Goal: Task Accomplishment & Management: Use online tool/utility

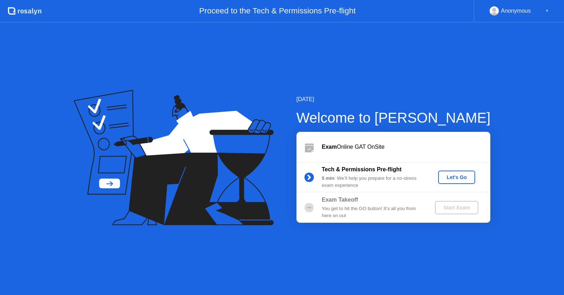
click at [449, 175] on div "Let's Go" at bounding box center [456, 178] width 31 height 6
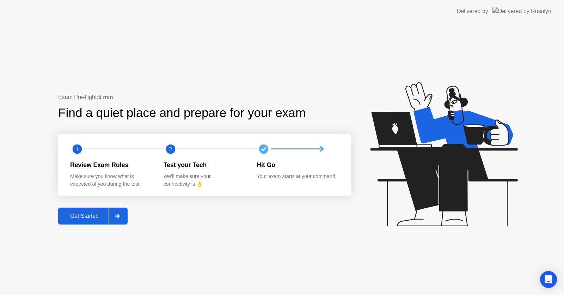
click at [82, 218] on div "Get Started" at bounding box center [84, 216] width 48 height 6
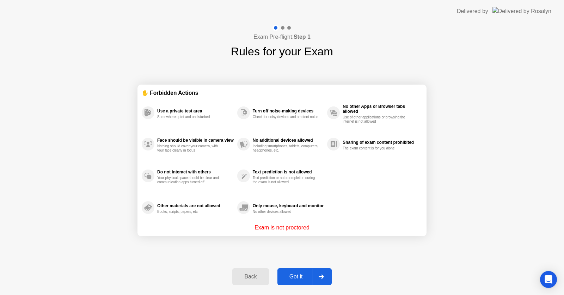
click at [299, 281] on button "Got it" at bounding box center [305, 276] width 54 height 17
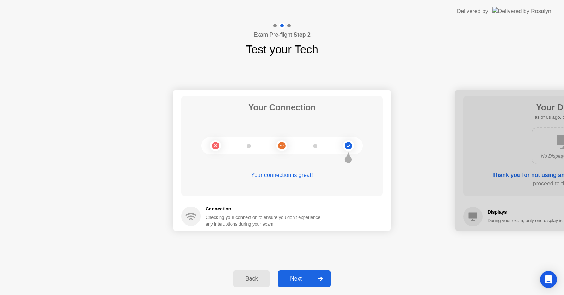
click at [299, 281] on div "Next" at bounding box center [295, 279] width 31 height 6
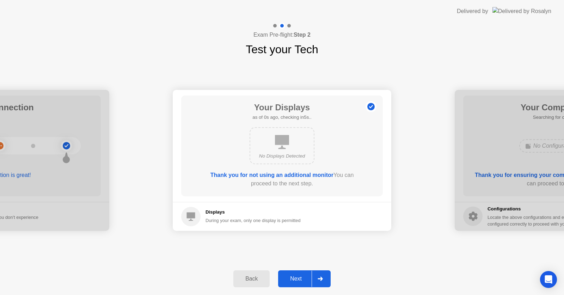
click at [299, 281] on div "Next" at bounding box center [295, 279] width 31 height 6
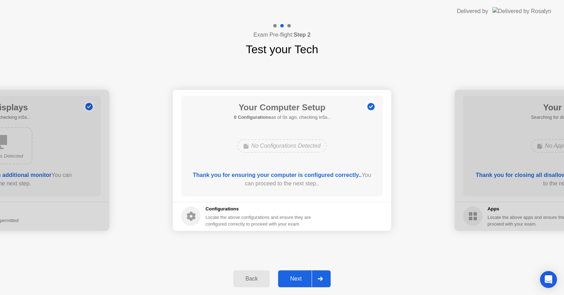
click at [299, 281] on div "Next" at bounding box center [295, 279] width 31 height 6
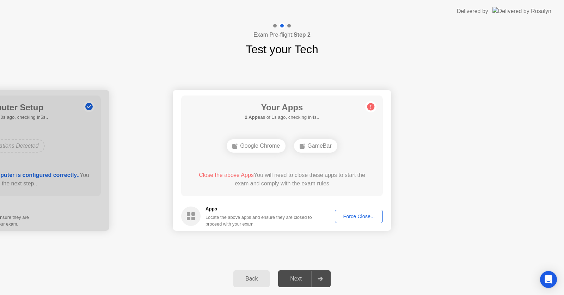
click at [343, 215] on div "Force Close..." at bounding box center [359, 217] width 43 height 6
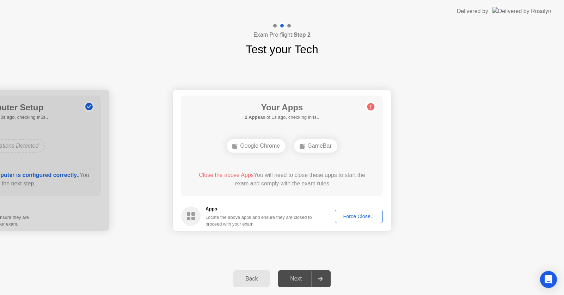
click at [356, 218] on div "Force Close..." at bounding box center [359, 217] width 43 height 6
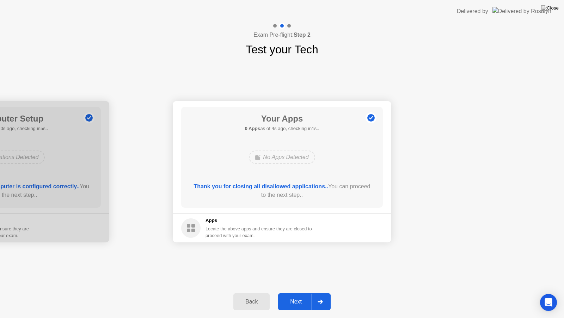
click at [291, 295] on div "Next" at bounding box center [295, 301] width 31 height 6
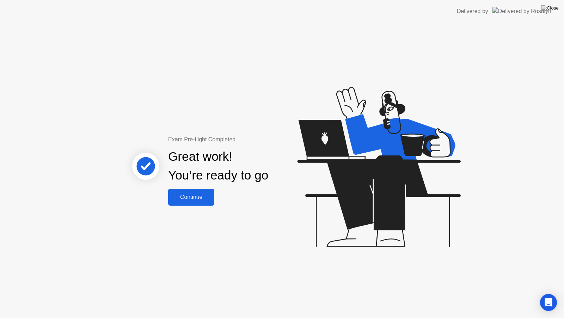
click at [184, 198] on div "Continue" at bounding box center [191, 197] width 42 height 6
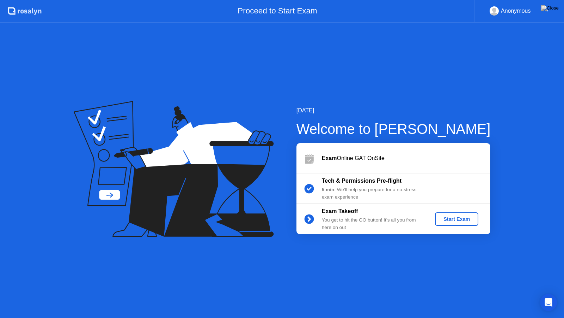
click at [460, 214] on button "Start Exam" at bounding box center [456, 218] width 43 height 13
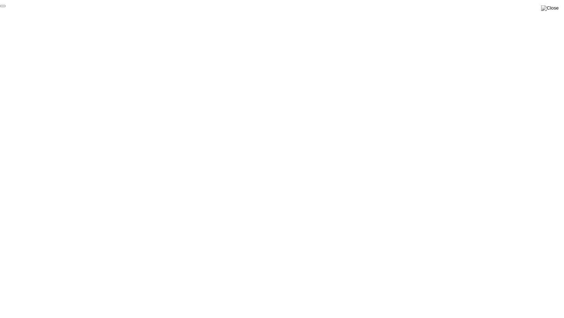
click div "End Proctoring Session"
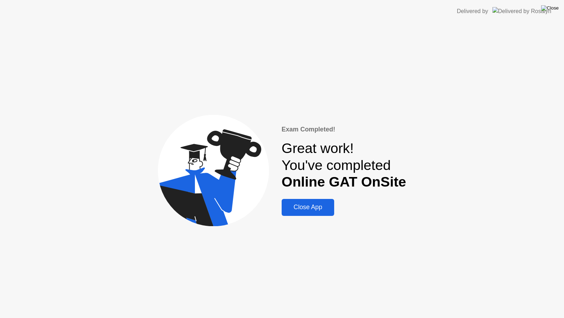
click at [555, 9] on img at bounding box center [551, 8] width 18 height 6
